Goal: Information Seeking & Learning: Learn about a topic

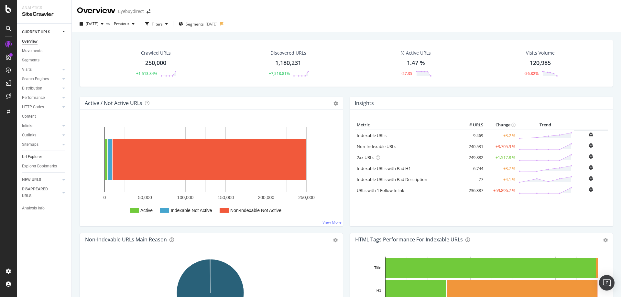
click at [36, 155] on div "Url Explorer" at bounding box center [32, 157] width 20 height 7
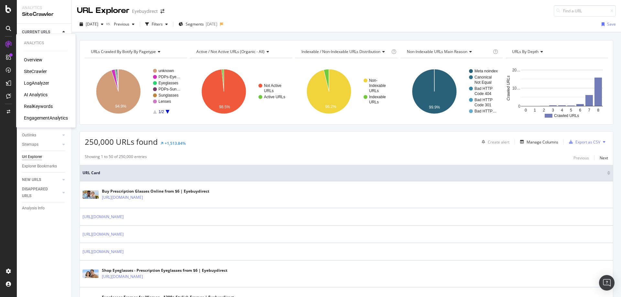
click at [36, 62] on div "Overview" at bounding box center [33, 60] width 18 height 6
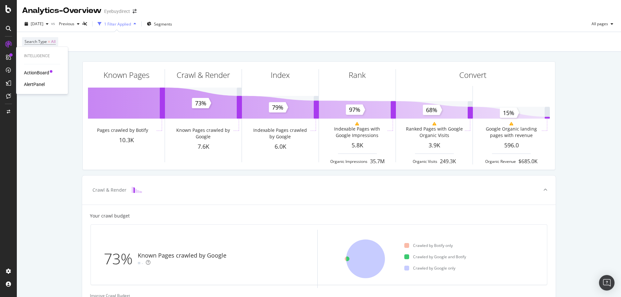
click at [41, 73] on div "ActionBoard" at bounding box center [36, 73] width 25 height 6
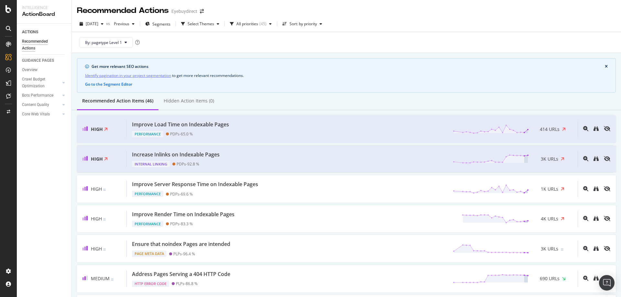
click at [52, 214] on div "ACTIONS Recommended Actions GUIDANCE PAGES Overview Crawl Budget Optimization L…" at bounding box center [44, 161] width 55 height 274
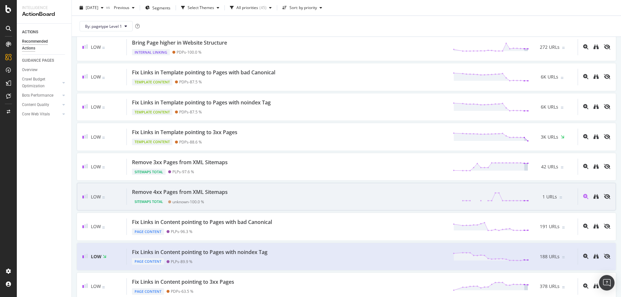
scroll to position [639, 0]
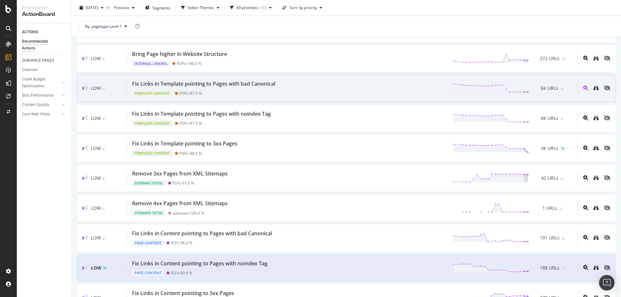
click at [310, 91] on div "Fix Links in Template pointing to Pages with bad Canonical Template Content PDP…" at bounding box center [352, 88] width 451 height 16
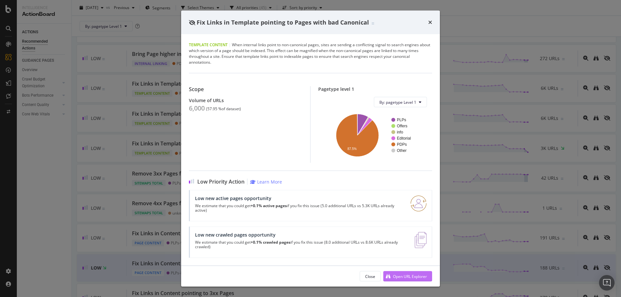
click at [405, 275] on div "Open URL Explorer" at bounding box center [410, 276] width 34 height 5
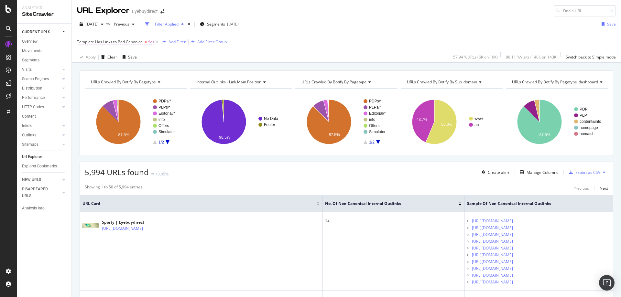
click at [130, 39] on span "Template Has Links to Bad Canonical" at bounding box center [110, 41] width 67 height 5
click at [79, 40] on div "Template Has Links to Bad Canonical On Current Crawl Yes Cancel Add filter Apply" at bounding box center [117, 63] width 81 height 54
click at [81, 42] on icon at bounding box center [81, 41] width 2 height 4
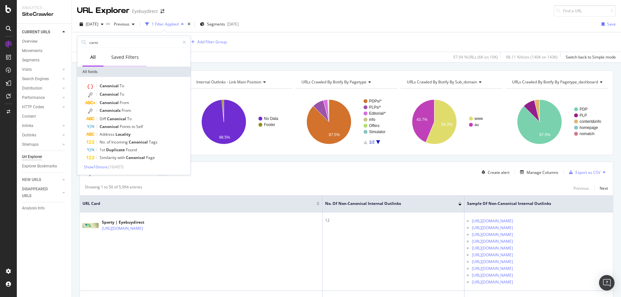
type input "canon"
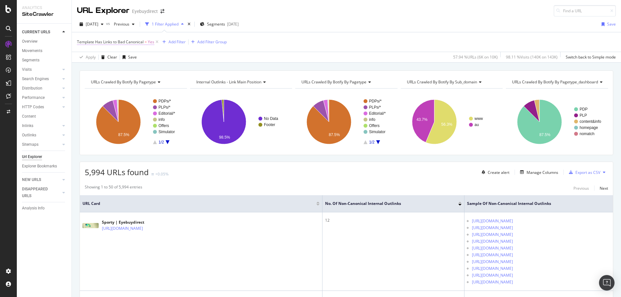
click at [98, 42] on span "Template Has Links to Bad Canonical" at bounding box center [110, 41] width 67 height 5
click at [80, 40] on div "Template Has Links to Bad Canonical On Current Crawl Yes Cancel Add filter Apply" at bounding box center [117, 63] width 81 height 54
click at [81, 41] on icon at bounding box center [81, 41] width 2 height 4
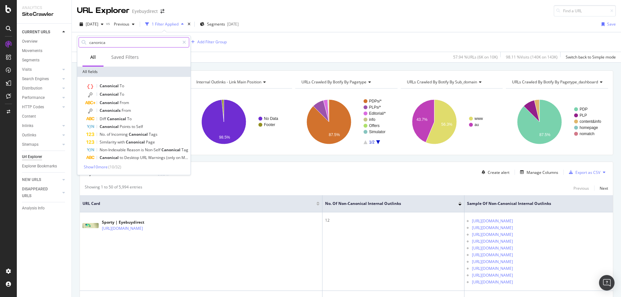
type input "canonical"
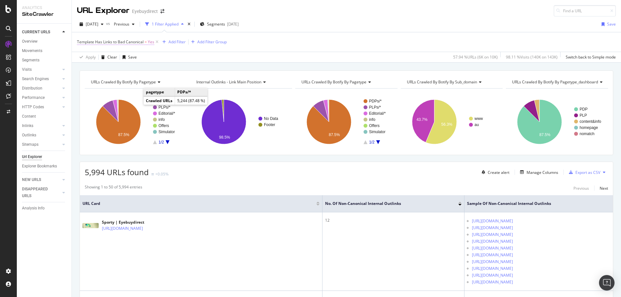
click at [88, 44] on span "Template Has Links to Bad Canonical" at bounding box center [110, 41] width 67 height 5
click at [85, 79] on div "Cancel" at bounding box center [90, 81] width 20 height 6
click at [157, 42] on icon at bounding box center [156, 42] width 5 height 6
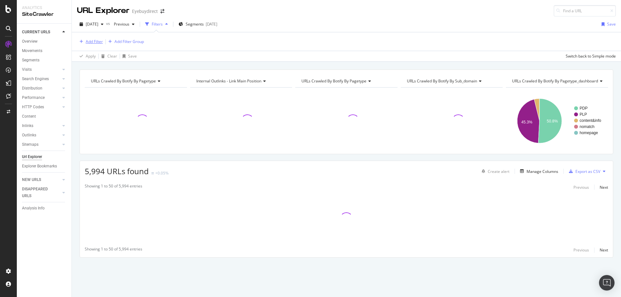
click at [93, 41] on div "Add Filter" at bounding box center [94, 41] width 17 height 5
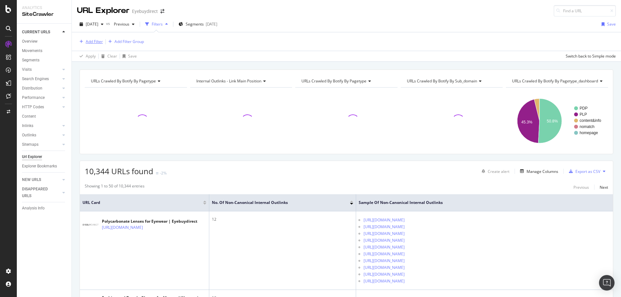
click at [89, 41] on div "Add Filter" at bounding box center [94, 41] width 17 height 5
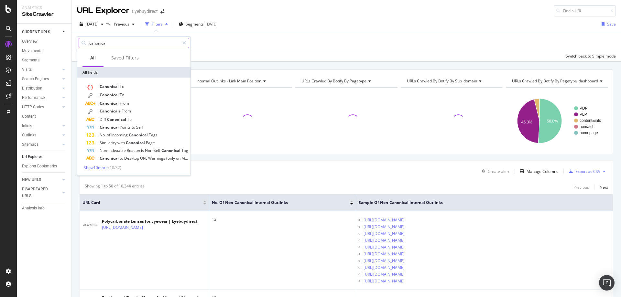
click at [115, 42] on input "canonical" at bounding box center [134, 43] width 91 height 10
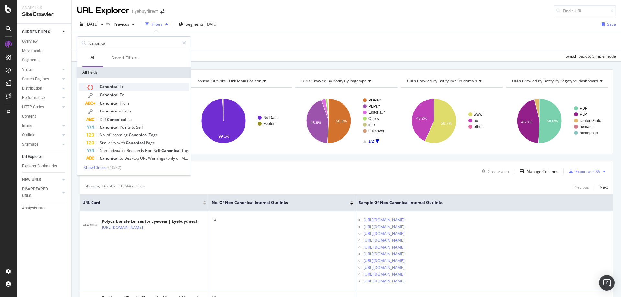
click at [116, 86] on span "Canonical" at bounding box center [110, 86] width 20 height 5
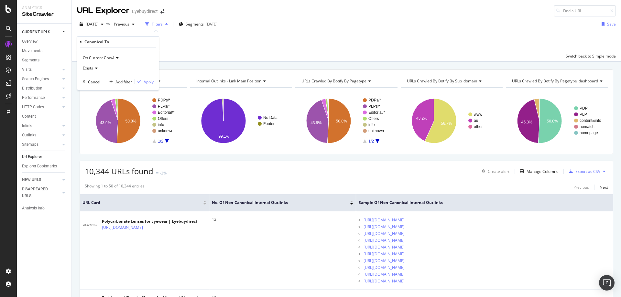
click at [95, 67] on icon at bounding box center [95, 68] width 5 height 4
click at [117, 58] on icon at bounding box center [116, 58] width 5 height 4
click at [87, 69] on span "Exists" at bounding box center [88, 67] width 10 height 5
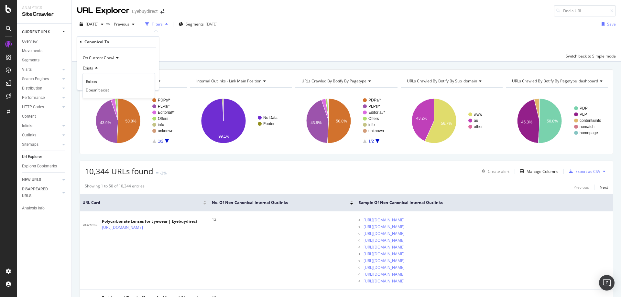
click at [87, 69] on span "Exists" at bounding box center [88, 67] width 10 height 5
click at [81, 41] on icon at bounding box center [81, 42] width 2 height 4
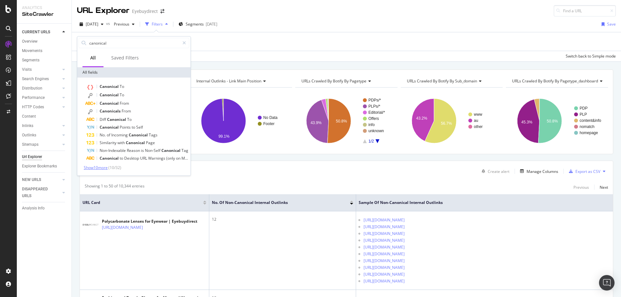
click at [105, 167] on span "Show 10 more" at bounding box center [96, 167] width 24 height 5
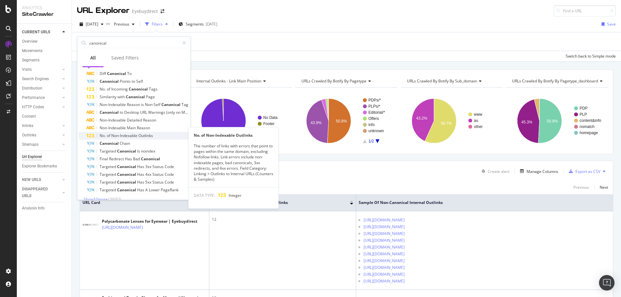
scroll to position [53, 0]
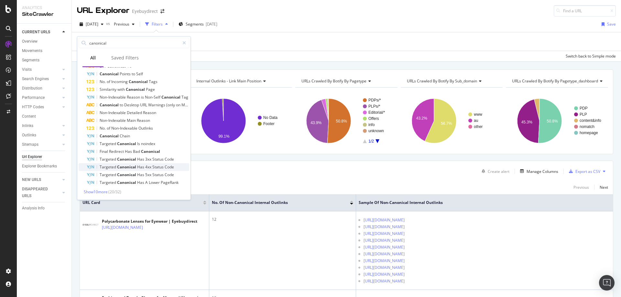
click at [132, 165] on span "Canonical" at bounding box center [127, 166] width 20 height 5
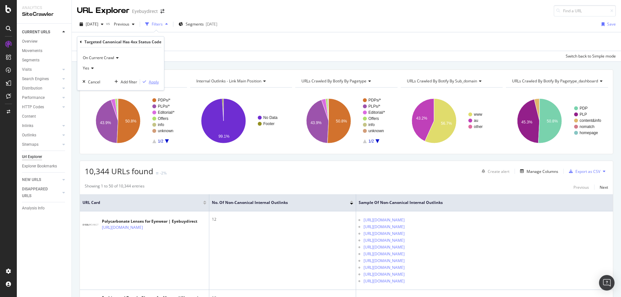
click at [155, 82] on div "Apply" at bounding box center [154, 81] width 10 height 5
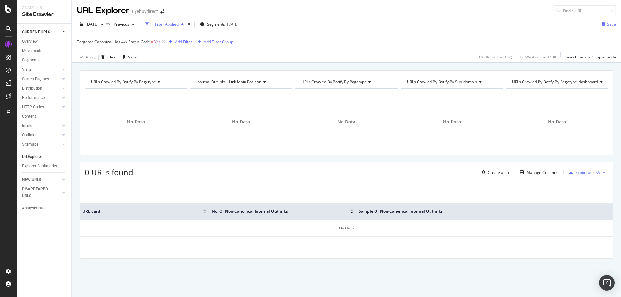
click at [99, 41] on span "Targeted Canonical Has 4xx Status Code" at bounding box center [113, 41] width 73 height 5
click at [81, 42] on icon at bounding box center [81, 41] width 2 height 4
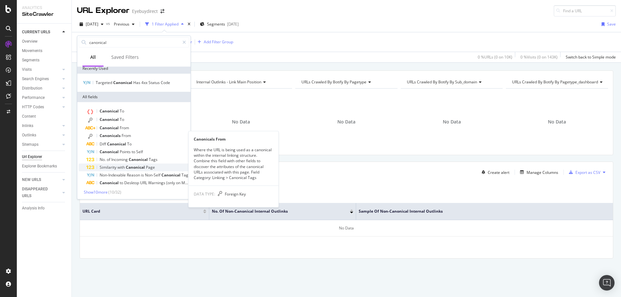
scroll to position [4, 0]
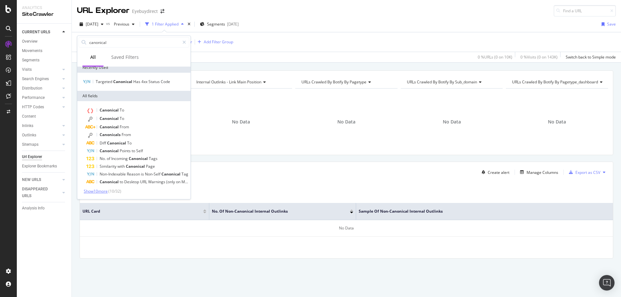
click at [104, 190] on span "Show 10 more" at bounding box center [96, 190] width 24 height 5
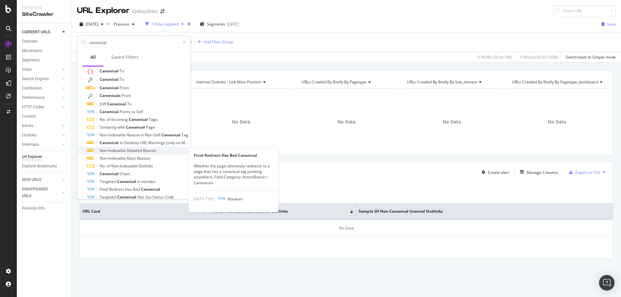
scroll to position [82, 0]
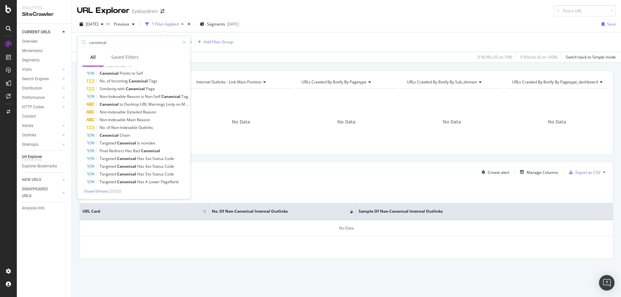
click at [203, 4] on div "URL Explorer Eyebuydirect" at bounding box center [346, 8] width 549 height 16
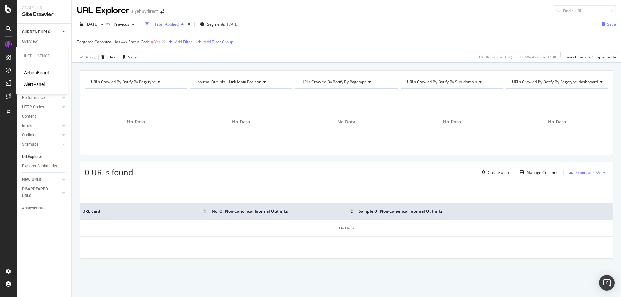
click at [32, 70] on div "ActionBoard" at bounding box center [36, 73] width 25 height 6
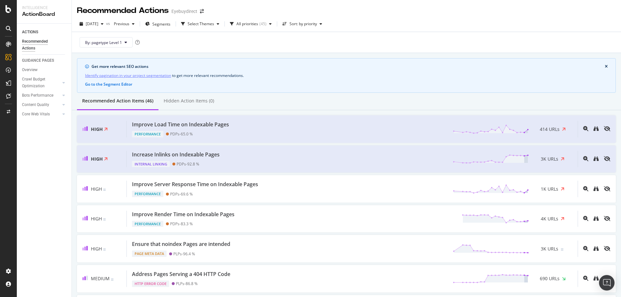
click at [39, 162] on div "ACTIONS Recommended Actions GUIDANCE PAGES Overview Crawl Budget Optimization L…" at bounding box center [44, 161] width 55 height 274
click at [49, 180] on div "ACTIONS Recommended Actions GUIDANCE PAGES Overview Crawl Budget Optimization L…" at bounding box center [44, 161] width 55 height 274
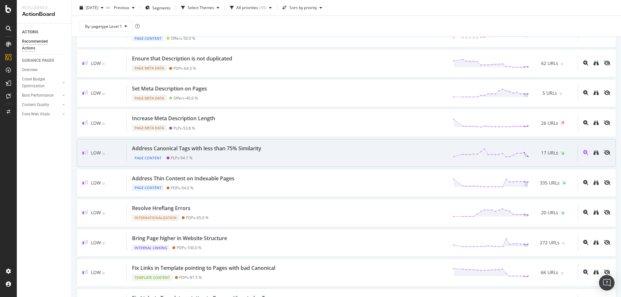
click at [205, 148] on div "Address Canonical Tags with less than 75% Similarity" at bounding box center [196, 148] width 129 height 7
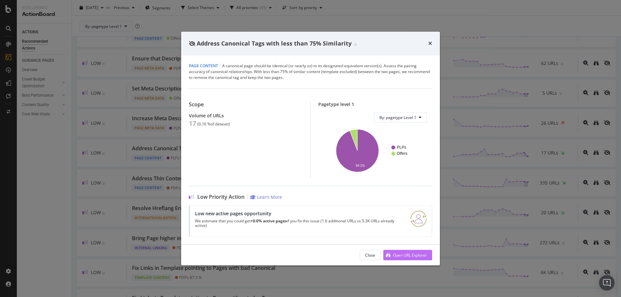
click at [405, 252] on div "Open URL Explorer" at bounding box center [405, 255] width 44 height 10
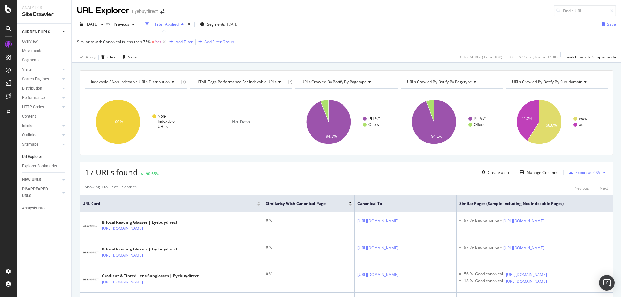
click at [309, 63] on div "Indexable / Non-Indexable URLs distribution Chart (by Value) Table Expand Expor…" at bounding box center [346, 71] width 549 height 16
drag, startPoint x: 610, startPoint y: 104, endPoint x: 580, endPoint y: 9, distance: 100.0
click at [441, 17] on div "[DATE] vs Previous 1 Filter Applied Segments [DATE] Save Similarity with Canoni…" at bounding box center [346, 39] width 549 height 46
click at [183, 39] on div "Add Filter" at bounding box center [184, 41] width 17 height 5
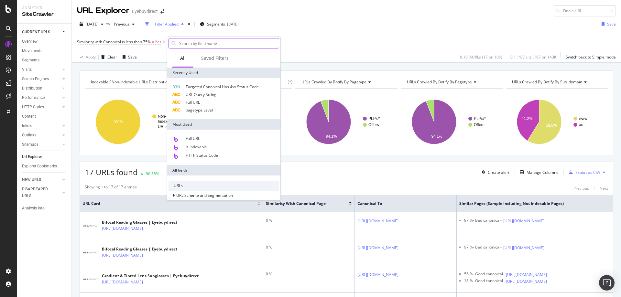
click at [185, 43] on input "text" at bounding box center [228, 43] width 100 height 10
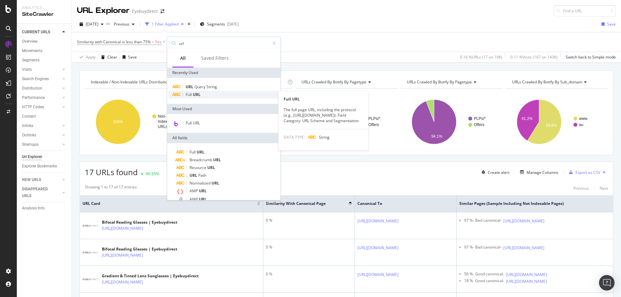
type input "url"
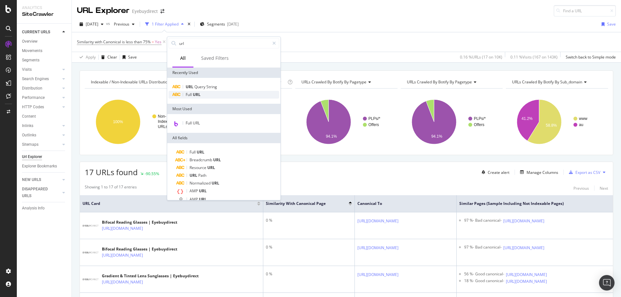
click at [208, 95] on div "Full URL" at bounding box center [223, 95] width 111 height 8
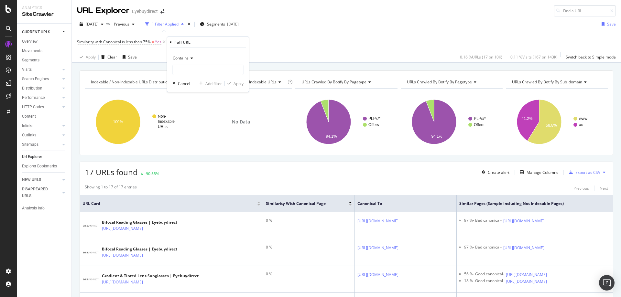
click at [188, 59] on icon at bounding box center [190, 58] width 5 height 4
click at [210, 128] on div "Doesn't contain" at bounding box center [208, 130] width 69 height 8
click at [185, 70] on input "text" at bounding box center [208, 70] width 70 height 10
type input "-page-"
click at [239, 83] on div "Apply" at bounding box center [238, 83] width 10 height 5
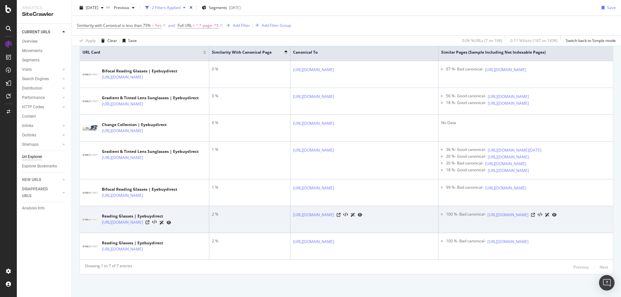
scroll to position [186, 0]
click at [149, 221] on icon at bounding box center [147, 223] width 4 height 4
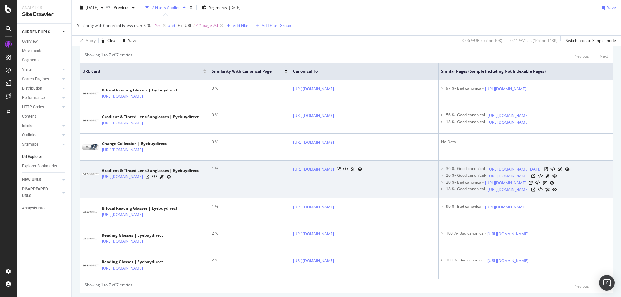
scroll to position [122, 0]
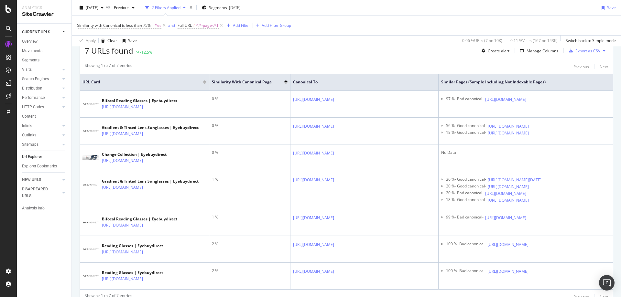
click at [38, 237] on div "CURRENT URLS Overview Movements Segments Visits Analysis Orphan URLs Search Eng…" at bounding box center [44, 161] width 55 height 274
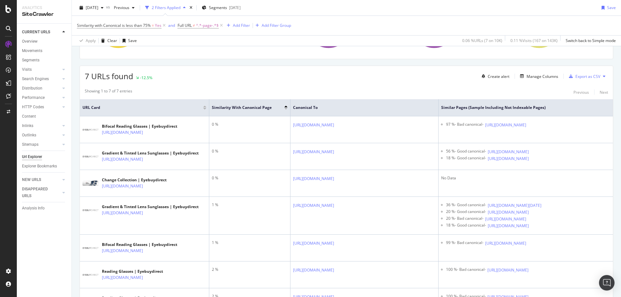
scroll to position [0, 0]
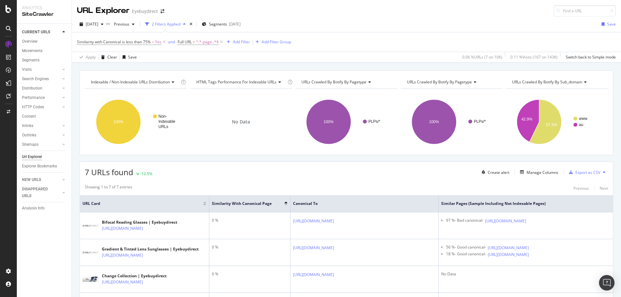
click at [480, 35] on div "Similarity with Canonical is less than 75% = Yes and Full URL ≠ ^.*-page-.*$ Ad…" at bounding box center [346, 41] width 539 height 19
click at [221, 42] on icon at bounding box center [221, 42] width 5 height 6
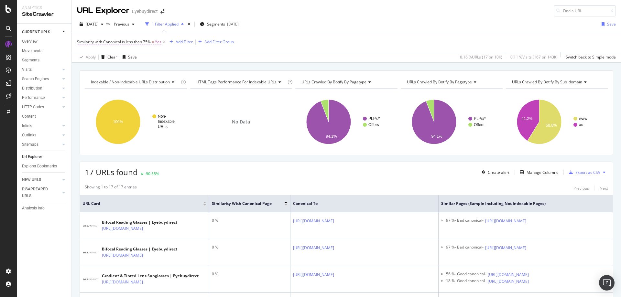
click at [134, 41] on span "Similarity with Canonical is less than 75%" at bounding box center [114, 41] width 74 height 5
click at [81, 41] on icon at bounding box center [81, 41] width 2 height 4
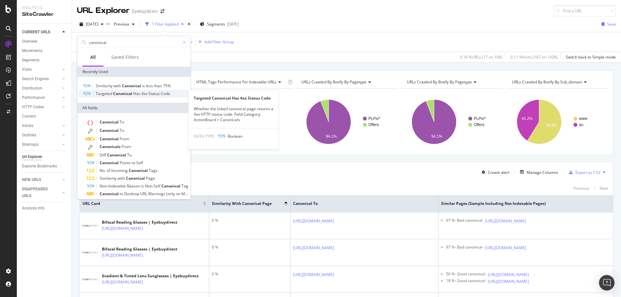
type input "canonical"
click at [122, 93] on span "Canonical" at bounding box center [123, 93] width 20 height 5
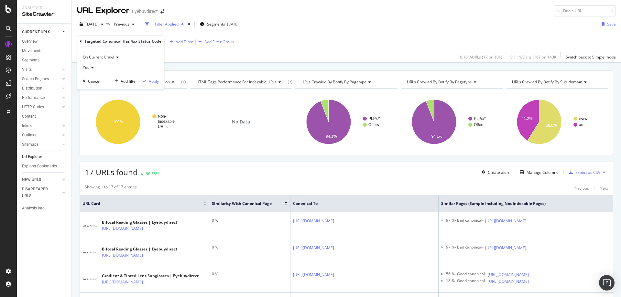
click at [153, 81] on div "Apply" at bounding box center [154, 81] width 10 height 5
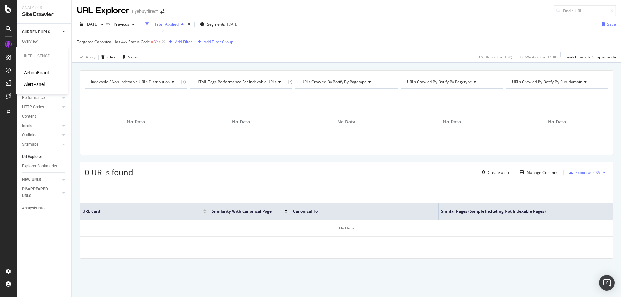
click at [45, 71] on div "ActionBoard" at bounding box center [36, 73] width 25 height 6
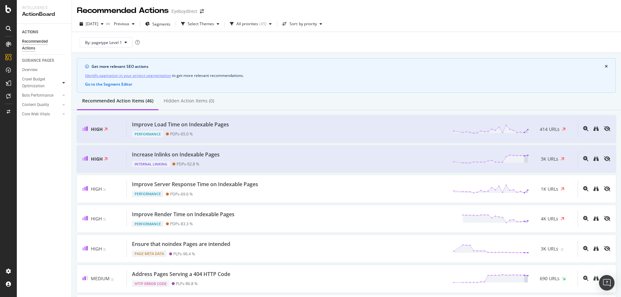
click at [63, 83] on icon at bounding box center [63, 83] width 3 height 4
click at [64, 103] on icon at bounding box center [63, 105] width 3 height 4
click at [64, 96] on icon at bounding box center [63, 95] width 3 height 4
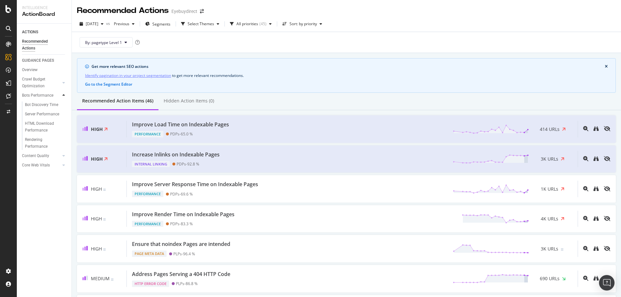
click at [64, 96] on icon at bounding box center [63, 95] width 3 height 4
click at [61, 115] on div at bounding box center [63, 114] width 6 height 6
click at [62, 115] on div at bounding box center [63, 114] width 6 height 6
click at [34, 69] on div "Overview" at bounding box center [30, 70] width 16 height 7
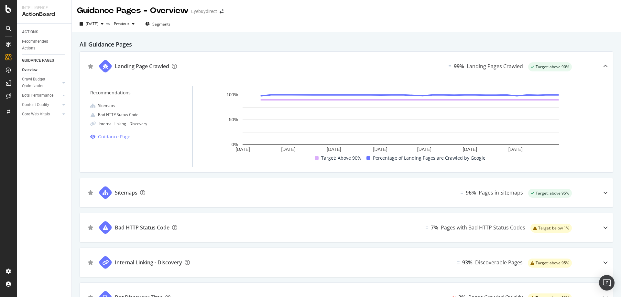
click at [32, 222] on div "ACTIONS Recommended Actions GUIDANCE PAGES Overview Crawl Budget Optimization L…" at bounding box center [44, 161] width 55 height 274
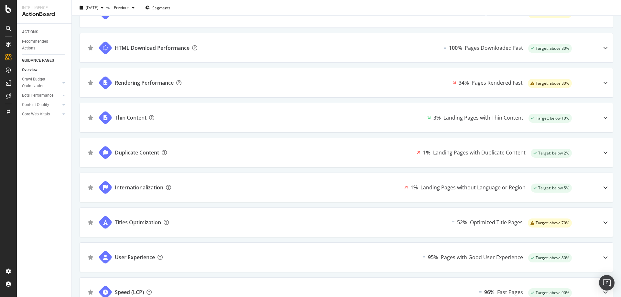
scroll to position [356, 0]
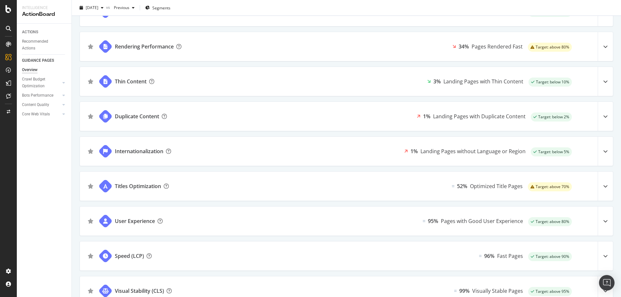
click at [55, 221] on div "ACTIONS Recommended Actions GUIDANCE PAGES Overview Crawl Budget Optimization L…" at bounding box center [44, 161] width 55 height 274
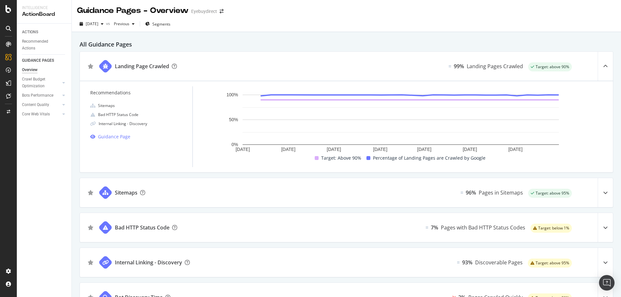
scroll to position [97, 0]
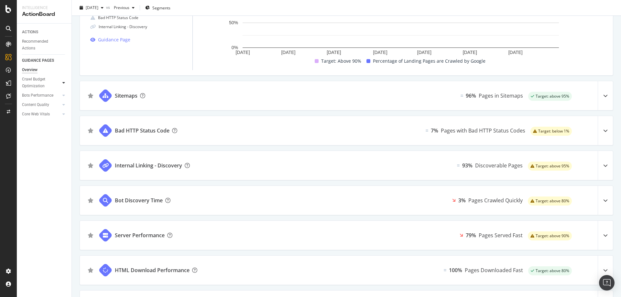
click at [63, 83] on icon at bounding box center [63, 83] width 3 height 4
click at [65, 83] on div at bounding box center [63, 83] width 6 height 6
click at [34, 80] on div "Crawl Budget Optimization" at bounding box center [39, 83] width 34 height 14
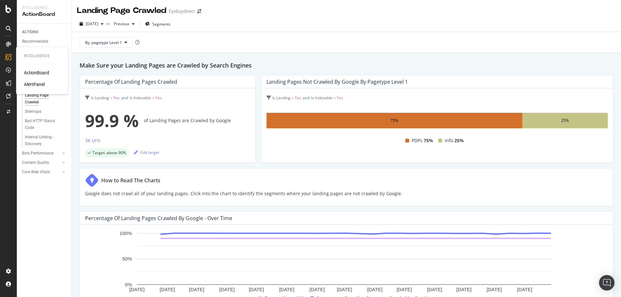
click at [32, 73] on div "ActionBoard" at bounding box center [36, 73] width 25 height 6
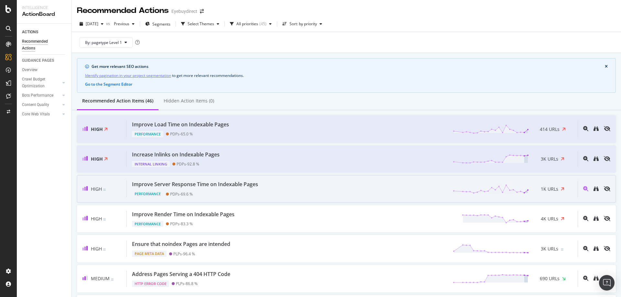
scroll to position [65, 0]
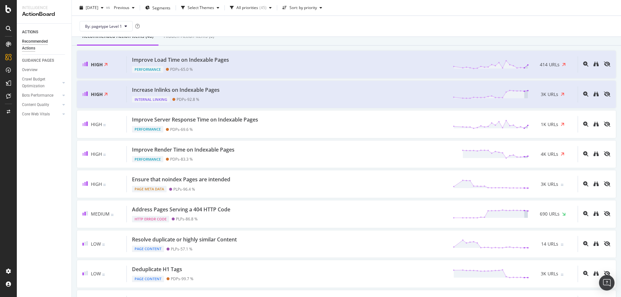
click at [45, 213] on div "ACTIONS Recommended Actions GUIDANCE PAGES Overview Crawl Budget Optimization L…" at bounding box center [44, 161] width 55 height 274
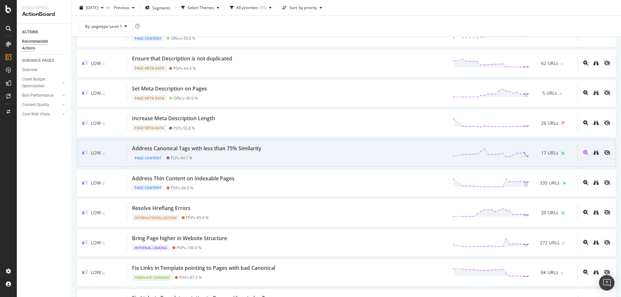
click at [212, 147] on div "Address Canonical Tags with less than 75% Similarity" at bounding box center [196, 148] width 129 height 7
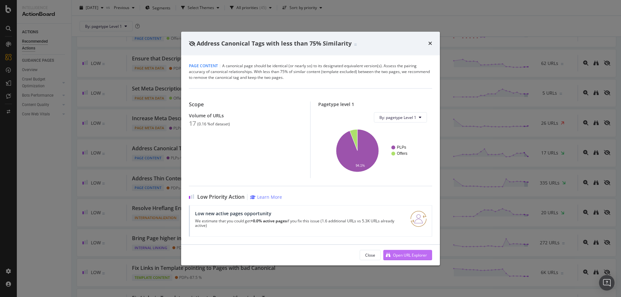
click at [391, 256] on div "Open URL Explorer" at bounding box center [405, 255] width 44 height 10
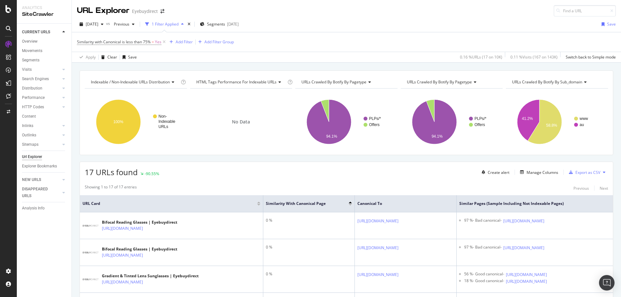
click at [298, 169] on div "17 URLs found -90.55% Create alert Manage Columns Export as CSV" at bounding box center [346, 170] width 533 height 16
click at [300, 170] on div "17 URLs found -90.55% Create alert Manage Columns Export as CSV" at bounding box center [346, 170] width 533 height 16
click at [111, 41] on span "Similarity with Canonical is less than 75%" at bounding box center [114, 41] width 74 height 5
click at [227, 66] on div "Indexable / Non-Indexable URLs distribution Chart (by Value) Table Expand Expor…" at bounding box center [346, 71] width 549 height 16
click at [35, 156] on div "Url Explorer" at bounding box center [32, 157] width 20 height 7
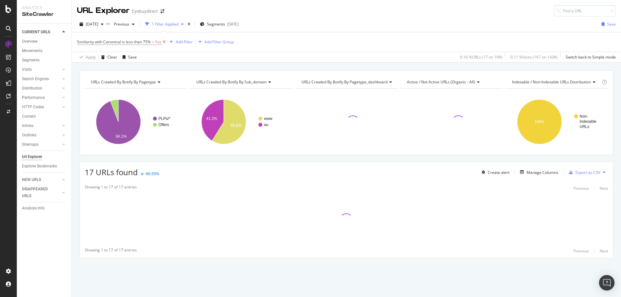
click at [164, 42] on icon at bounding box center [163, 42] width 5 height 6
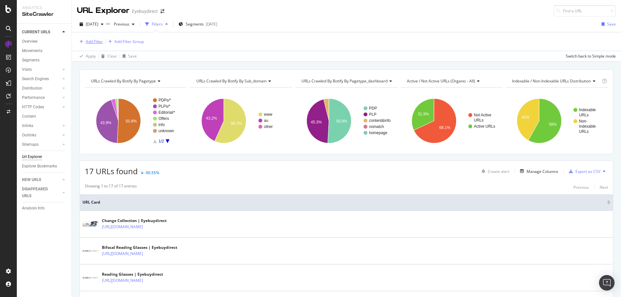
click at [92, 42] on div "Add Filter" at bounding box center [94, 41] width 17 height 5
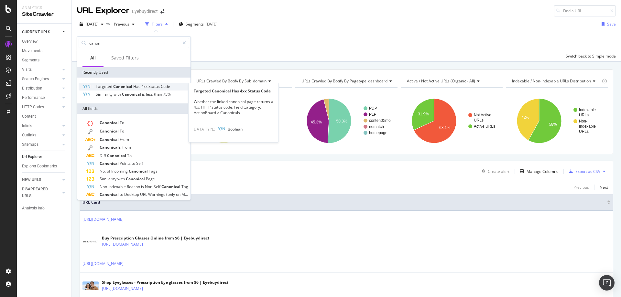
type input "canon"
click at [125, 84] on span "Canonical" at bounding box center [123, 86] width 20 height 5
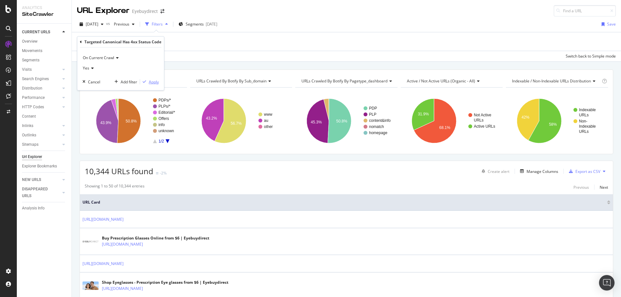
click at [154, 83] on div "Apply" at bounding box center [154, 81] width 10 height 5
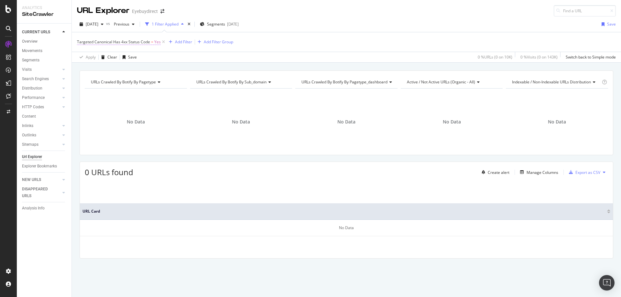
click at [130, 40] on span "Targeted Canonical Has 4xx Status Code" at bounding box center [113, 41] width 73 height 5
click at [81, 40] on icon at bounding box center [81, 41] width 2 height 4
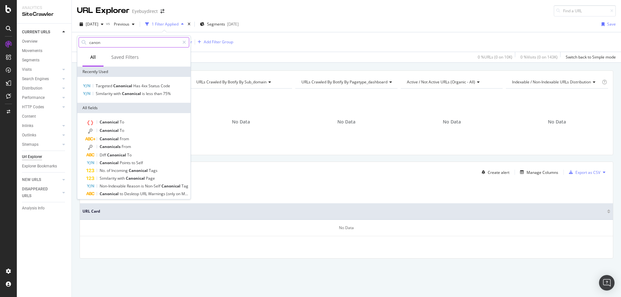
click at [115, 42] on input "canon" at bounding box center [134, 43] width 91 height 10
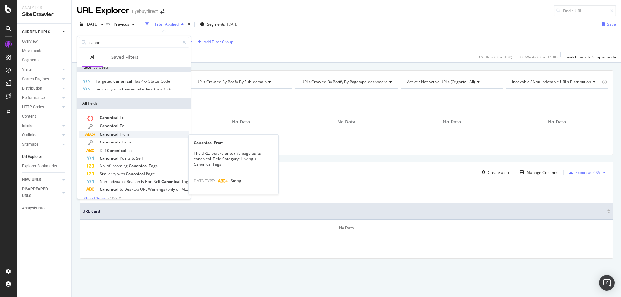
scroll to position [12, 0]
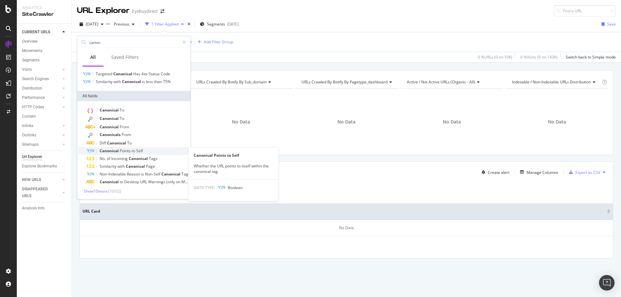
click at [123, 148] on span "Points" at bounding box center [126, 150] width 12 height 5
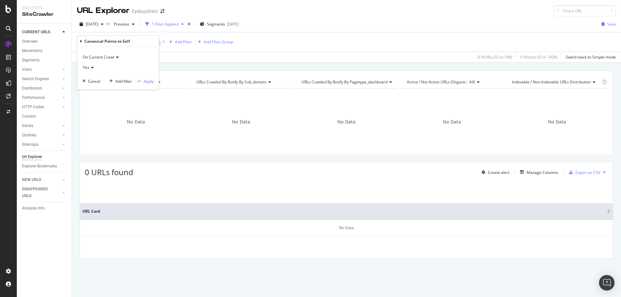
click at [88, 65] on span "Yes" at bounding box center [86, 67] width 6 height 5
click at [90, 88] on span "No" at bounding box center [88, 89] width 5 height 5
click at [145, 80] on div "Apply" at bounding box center [149, 81] width 10 height 5
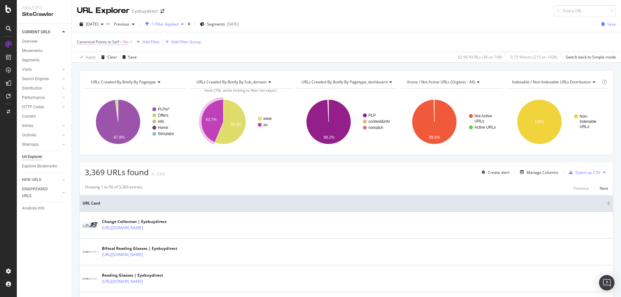
click at [96, 42] on span "Canonical Points to Self" at bounding box center [98, 41] width 42 height 5
click at [81, 41] on icon at bounding box center [81, 41] width 2 height 4
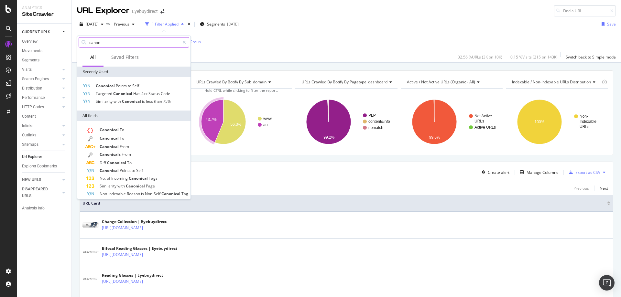
click at [114, 42] on input "canon" at bounding box center [134, 43] width 91 height 10
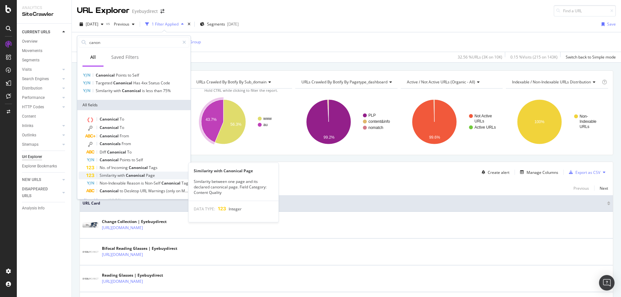
scroll to position [20, 0]
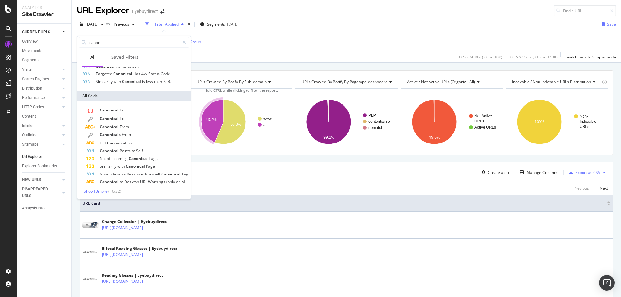
click at [104, 191] on span "Show 10 more" at bounding box center [96, 190] width 24 height 5
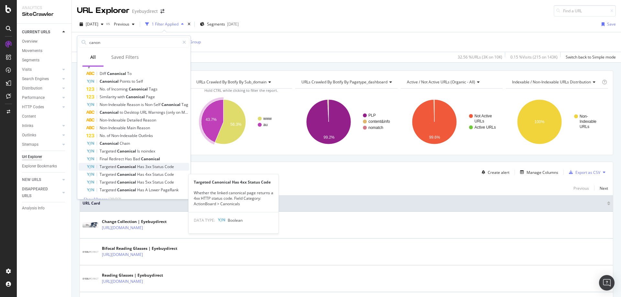
scroll to position [97, 0]
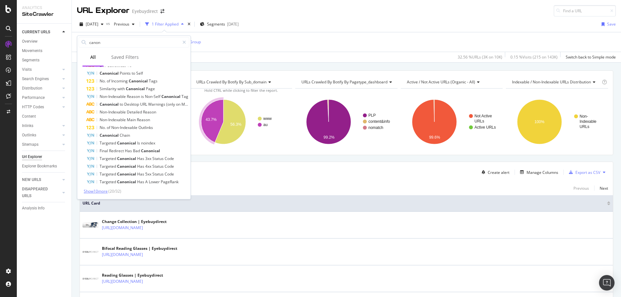
click at [102, 192] on span "Show 10 more" at bounding box center [96, 190] width 24 height 5
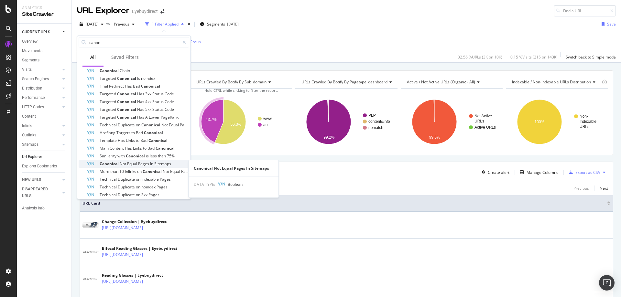
scroll to position [175, 0]
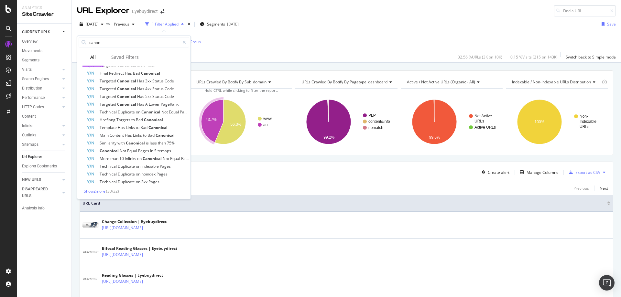
click at [101, 190] on span "Show 2 more" at bounding box center [95, 190] width 22 height 5
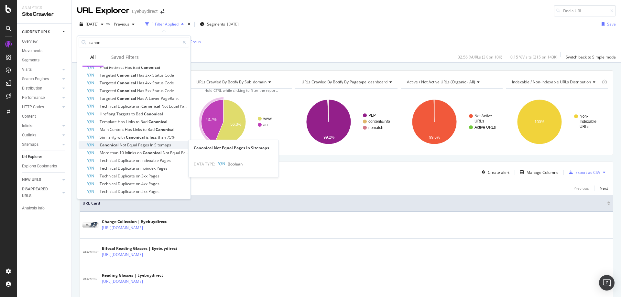
scroll to position [182, 0]
click at [124, 143] on span "Not" at bounding box center [123, 143] width 7 height 5
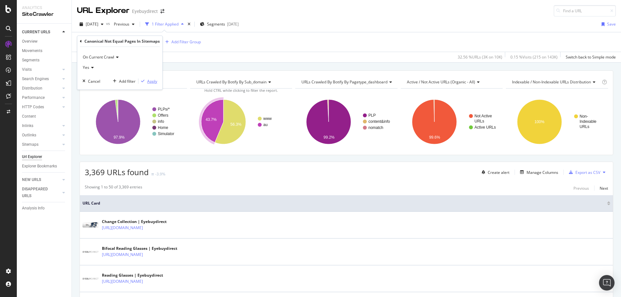
click at [155, 82] on div "Apply" at bounding box center [152, 81] width 10 height 5
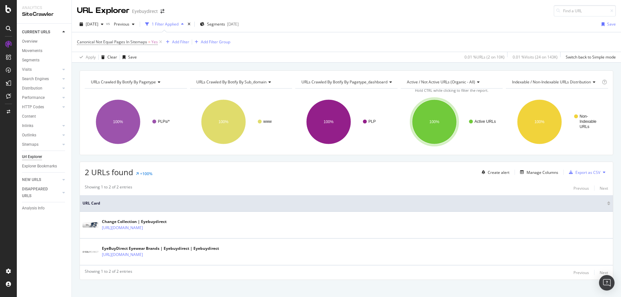
scroll to position [5, 0]
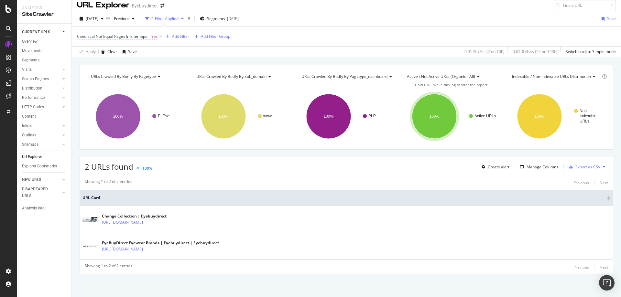
click at [102, 34] on span "Canonical Not Equal Pages In Sitemaps" at bounding box center [112, 36] width 70 height 5
click at [80, 34] on icon at bounding box center [81, 36] width 2 height 4
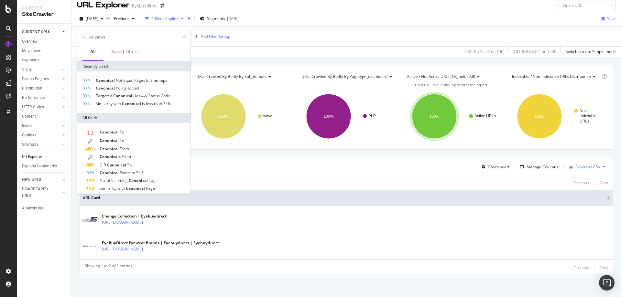
scroll to position [27, 0]
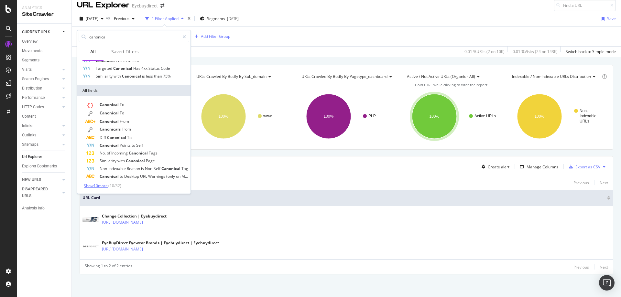
type input "canonical"
click at [100, 185] on span "Show 10 more" at bounding box center [96, 185] width 24 height 5
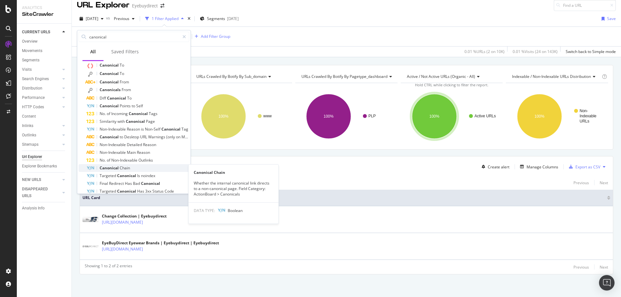
scroll to position [105, 0]
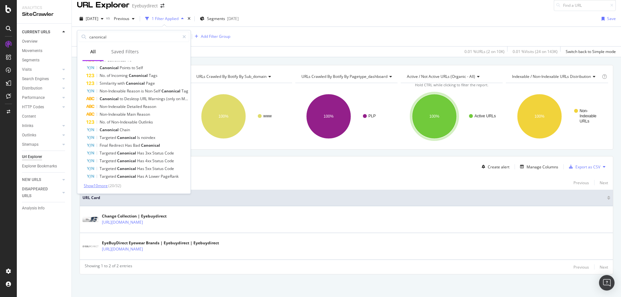
click at [107, 189] on div "Canonical To Canonical To Canonical From Canonicals From Diff Canonical To Cano…" at bounding box center [133, 106] width 113 height 176
click at [104, 186] on span "Show 10 more" at bounding box center [96, 185] width 24 height 5
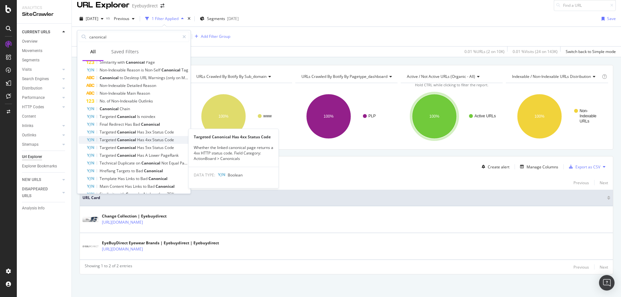
scroll to position [137, 0]
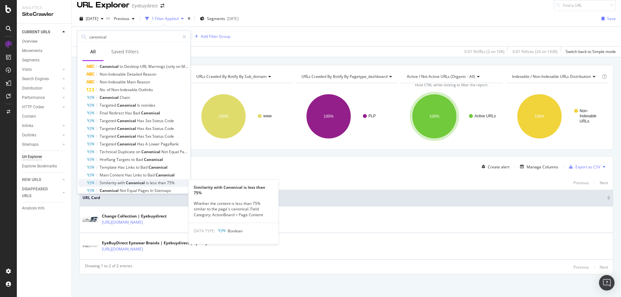
click at [130, 181] on span "Canonical" at bounding box center [136, 182] width 20 height 5
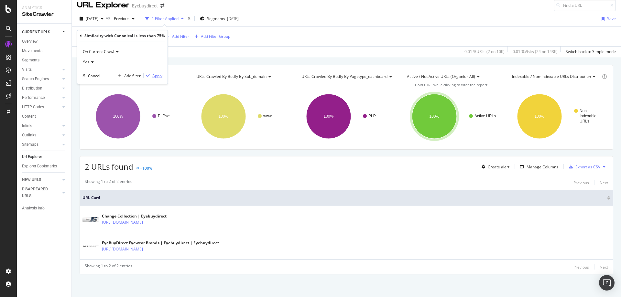
click at [156, 76] on div "Apply" at bounding box center [157, 75] width 10 height 5
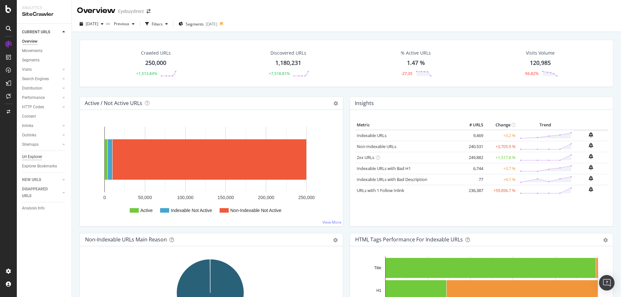
click at [29, 157] on div "Url Explorer" at bounding box center [32, 157] width 20 height 7
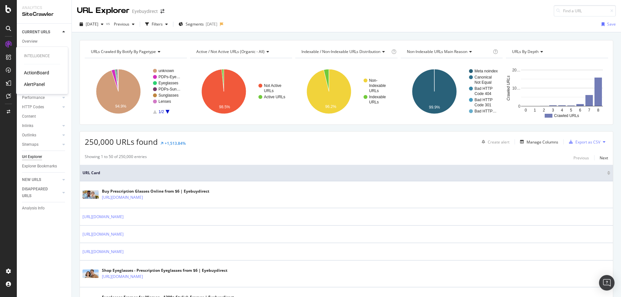
click at [35, 72] on div "ActionBoard" at bounding box center [36, 73] width 25 height 6
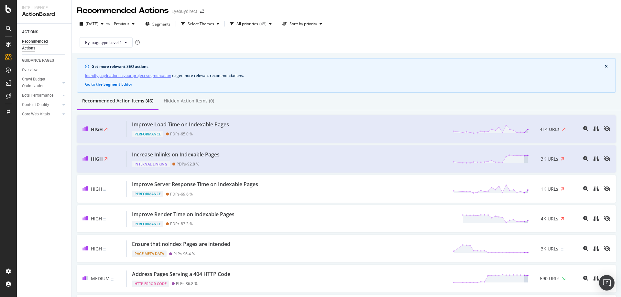
click at [41, 194] on div "ACTIONS Recommended Actions GUIDANCE PAGES Overview Crawl Budget Optimization L…" at bounding box center [44, 161] width 55 height 274
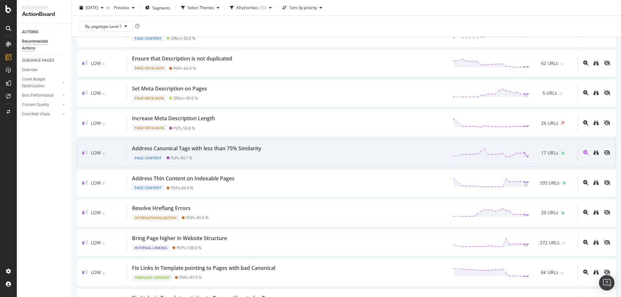
click at [211, 146] on div "Address Canonical Tags with less than 75% Similarity" at bounding box center [196, 148] width 129 height 7
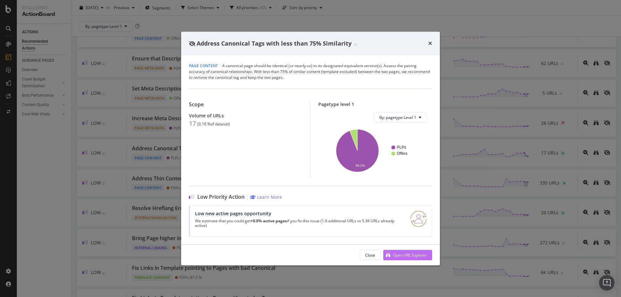
click at [406, 260] on div "Close Open URL Explorer" at bounding box center [310, 255] width 259 height 21
click at [392, 253] on div "Open URL Explorer" at bounding box center [405, 255] width 44 height 10
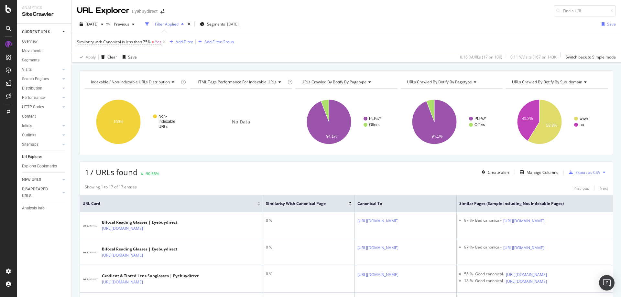
click at [280, 175] on div "17 URLs found -90.55% Create alert Manage Columns Export as CSV" at bounding box center [346, 170] width 533 height 16
click at [177, 42] on div "Add Filter" at bounding box center [184, 41] width 17 height 5
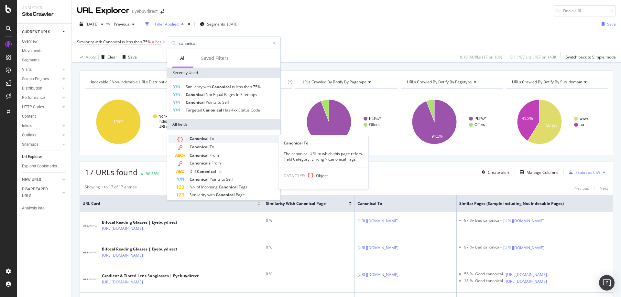
type input "canonical"
click at [211, 138] on span "To" at bounding box center [212, 138] width 5 height 5
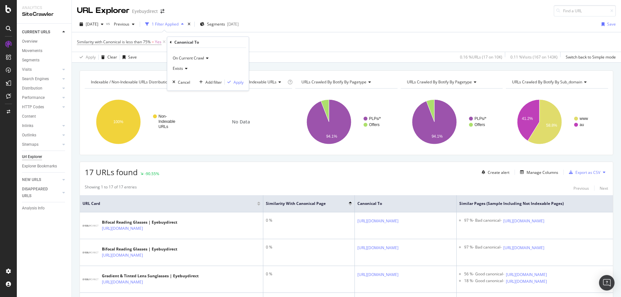
click at [179, 67] on span "Exists" at bounding box center [178, 68] width 10 height 5
click at [189, 34] on div "Similarity with Canonical is less than 75% = Yes Add Filter Add Filter Group" at bounding box center [346, 41] width 539 height 19
click at [50, 245] on div "CURRENT URLS Overview Movements Segments Visits Analysis Orphan URLs Search Eng…" at bounding box center [44, 161] width 55 height 274
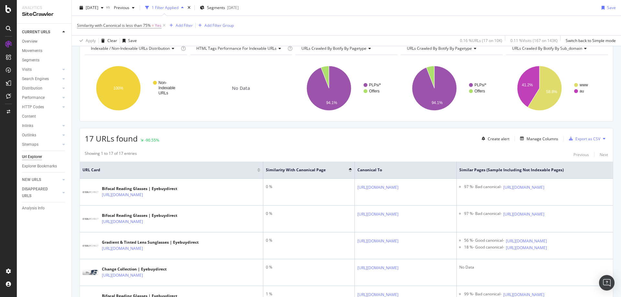
scroll to position [129, 0]
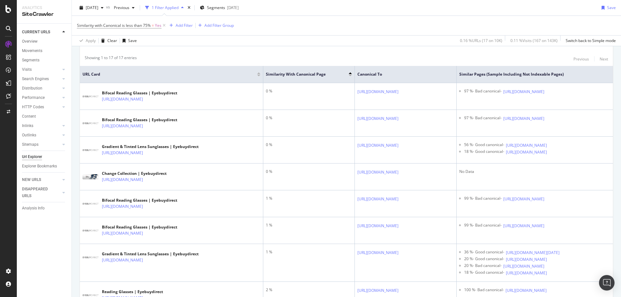
click at [277, 48] on div "17 URLs found -90.55% Create alert Manage Columns Export as CSV" at bounding box center [346, 41] width 533 height 16
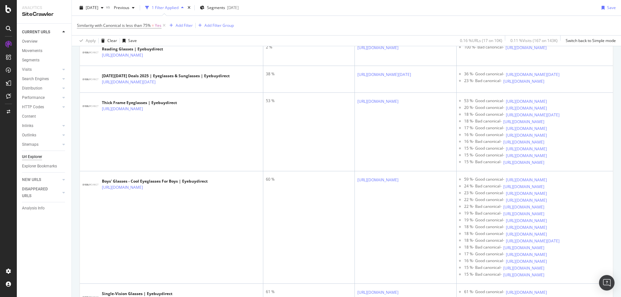
scroll to position [0, 0]
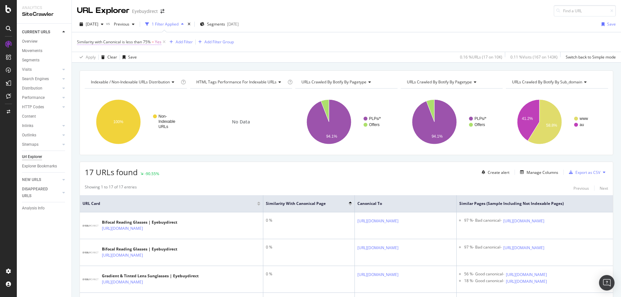
click at [111, 39] on span "Similarity with Canonical is less than 75%" at bounding box center [114, 41] width 74 height 5
click at [82, 41] on div "Similarity with Canonical is less than 75%" at bounding box center [122, 41] width 85 height 11
click at [81, 41] on icon at bounding box center [81, 41] width 2 height 4
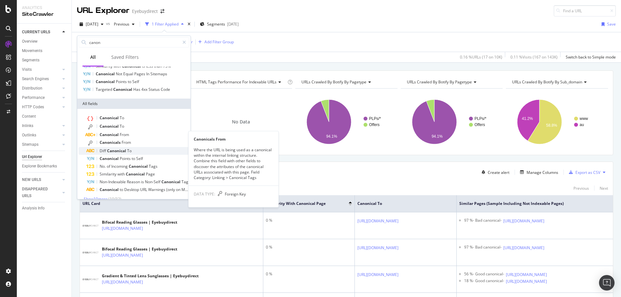
scroll to position [27, 0]
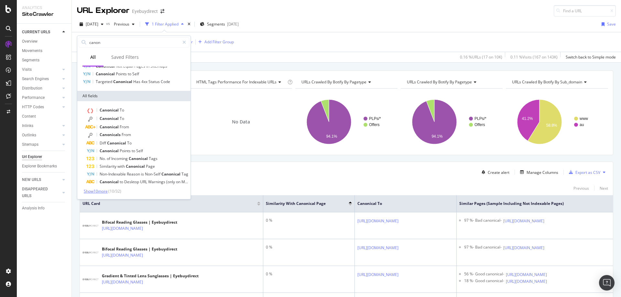
type input "canon"
click at [108, 192] on span "Show 10 more" at bounding box center [96, 190] width 24 height 5
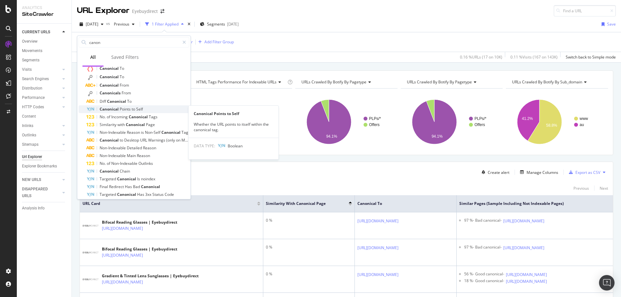
scroll to position [105, 0]
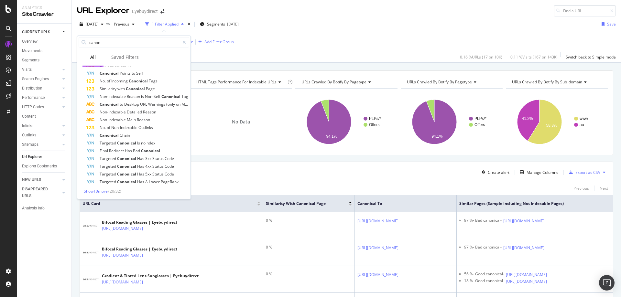
click at [102, 191] on span "Show 10 more" at bounding box center [96, 190] width 24 height 5
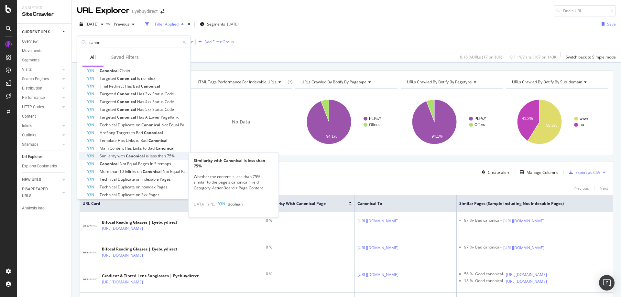
scroll to position [183, 0]
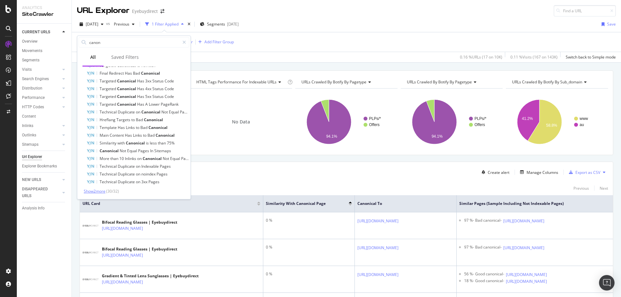
click at [102, 190] on span "Show 2 more" at bounding box center [95, 190] width 22 height 5
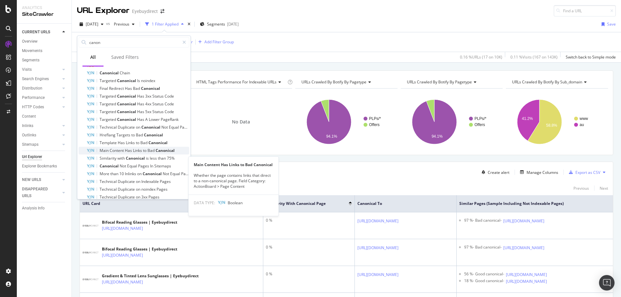
scroll to position [158, 0]
